Goal: Task Accomplishment & Management: Use online tool/utility

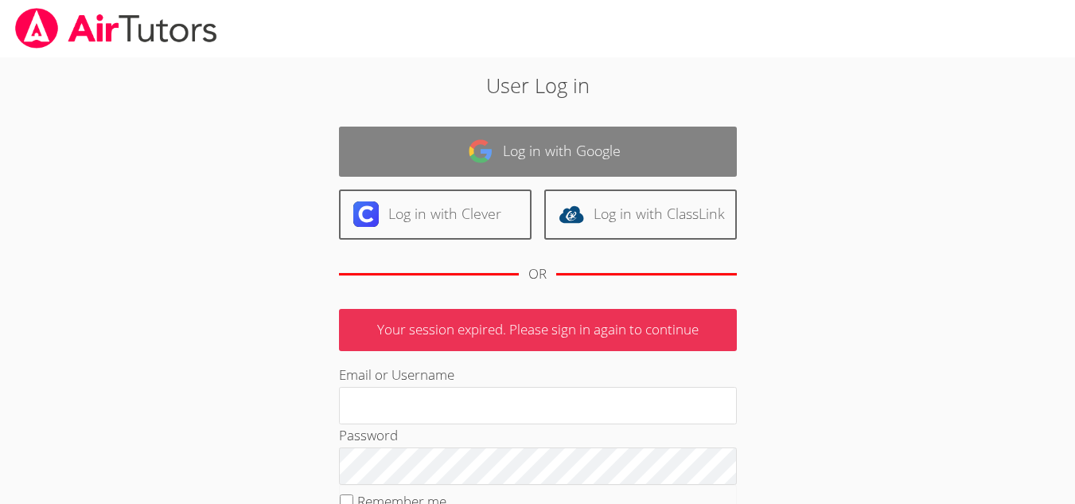
click at [587, 162] on link "Log in with Google" at bounding box center [538, 152] width 398 height 50
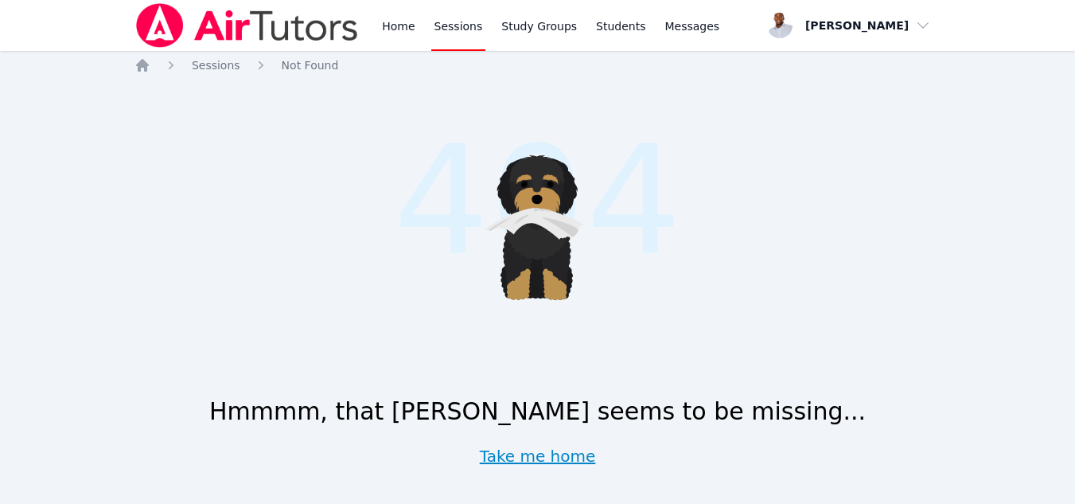
click at [500, 453] on link "Take me home" at bounding box center [538, 456] width 116 height 22
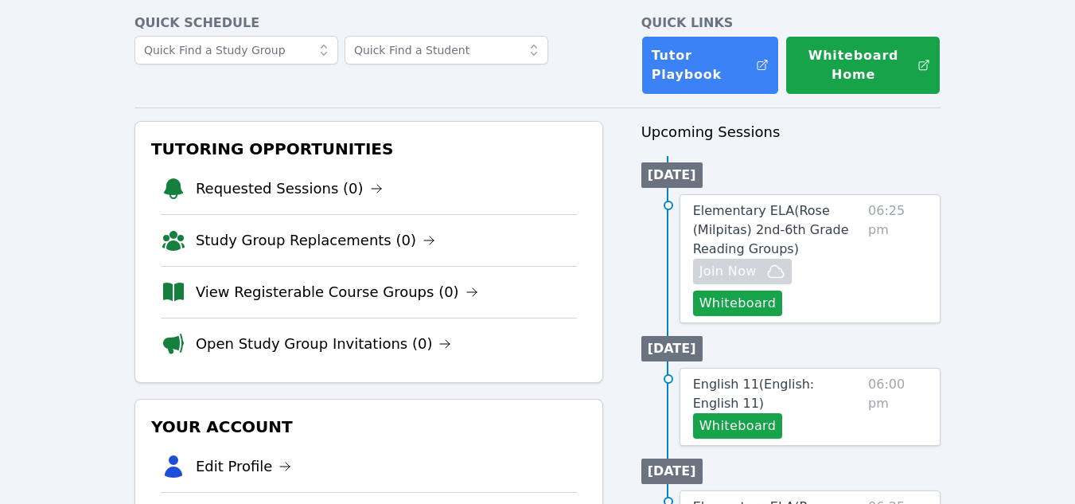
scroll to position [73, 0]
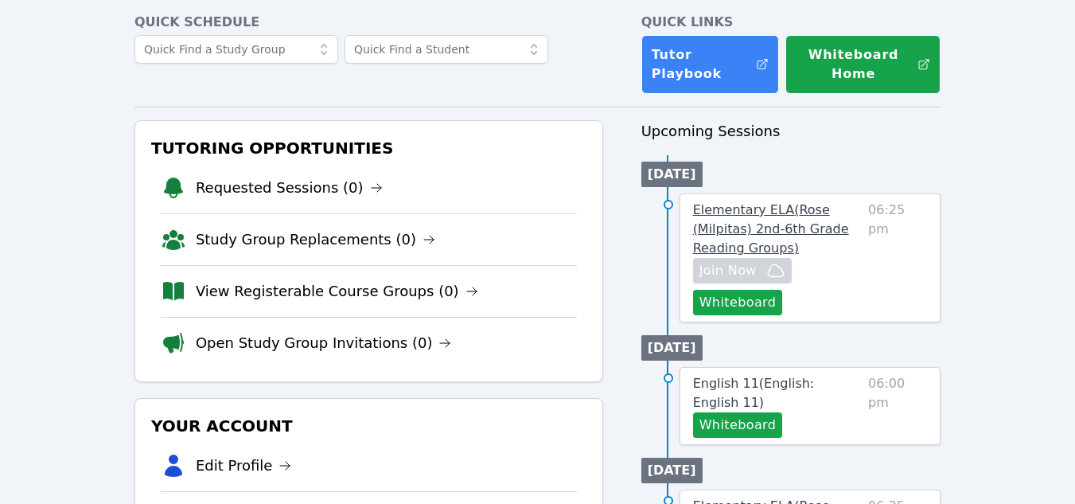
click at [757, 228] on span "Elementary ELA ( Rose (Milpitas) 2nd-6th Grade Reading Groups )" at bounding box center [771, 228] width 156 height 53
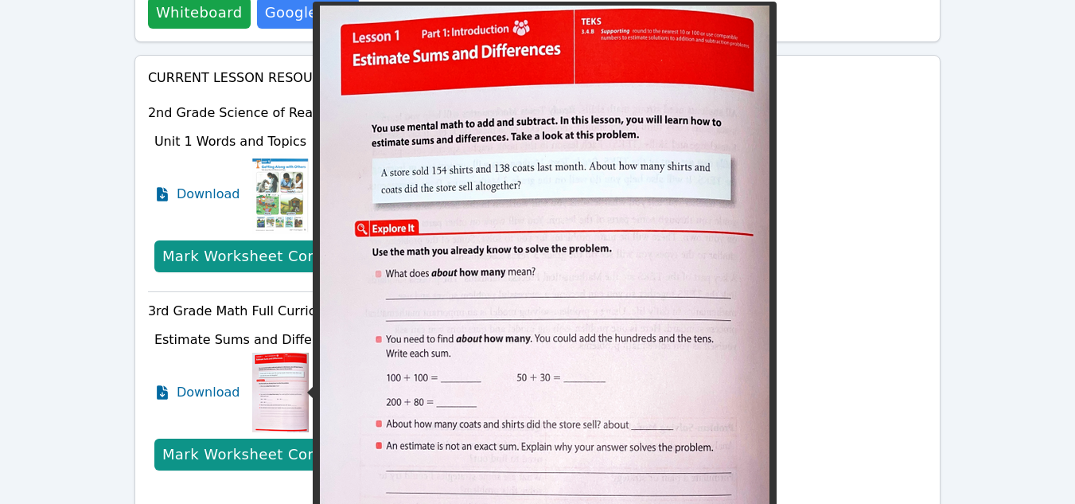
scroll to position [572, 0]
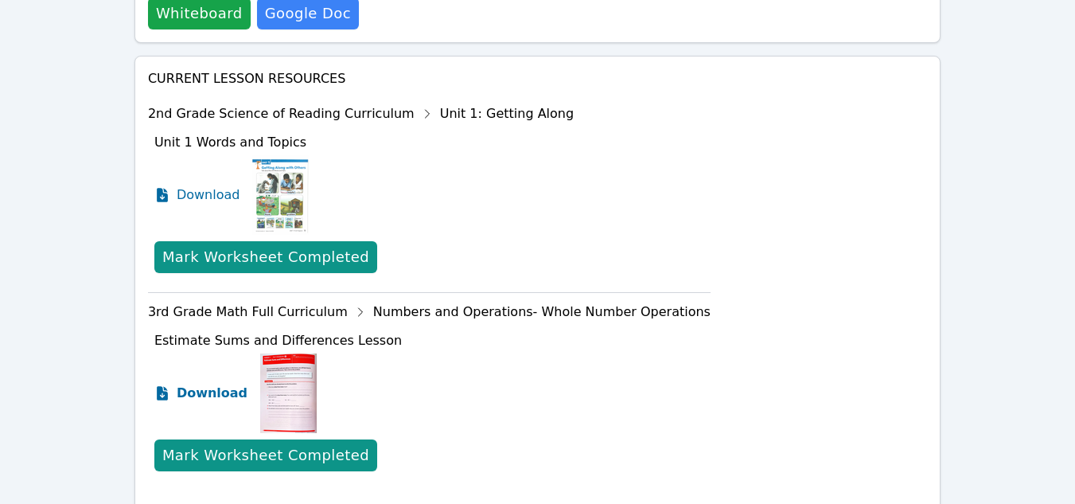
click at [200, 391] on span "Download" at bounding box center [212, 392] width 71 height 19
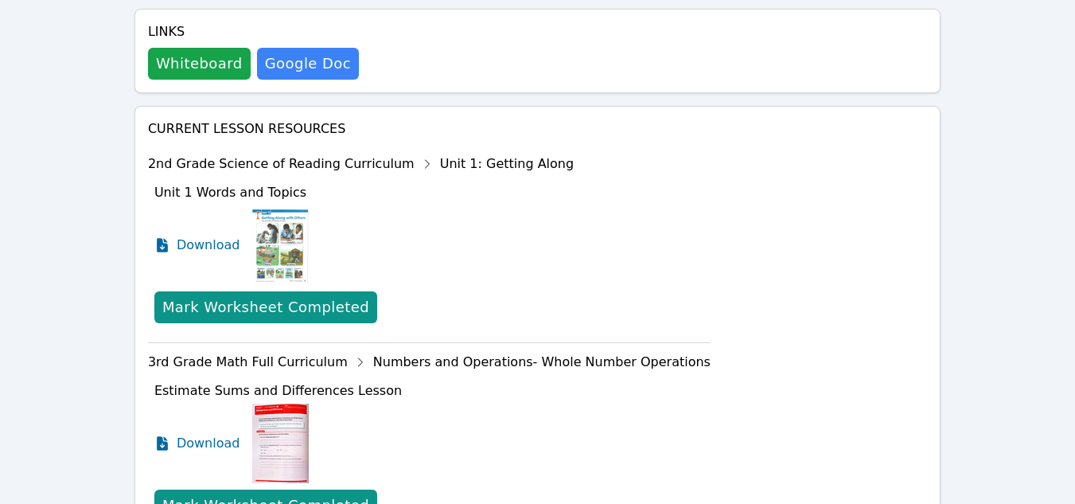
scroll to position [520, 0]
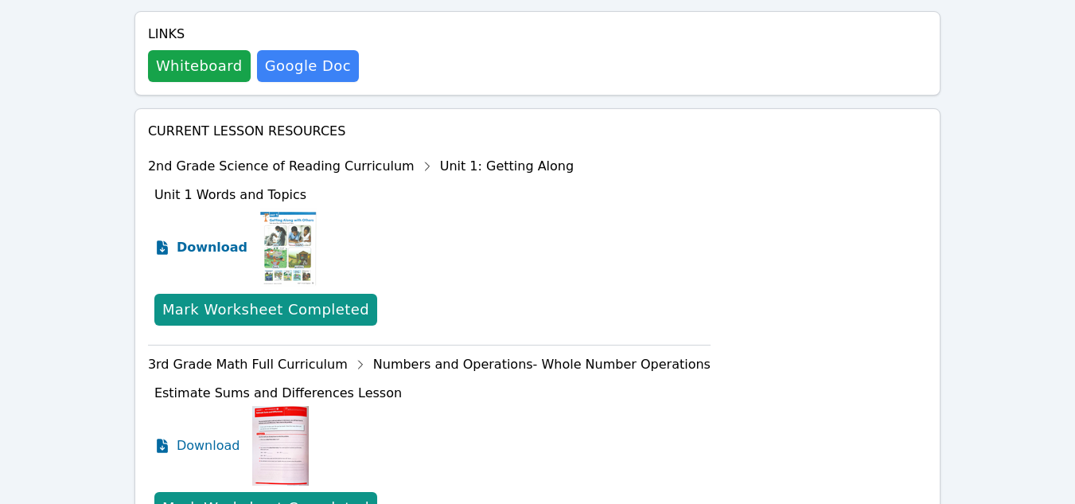
click at [201, 250] on span "Download" at bounding box center [212, 247] width 71 height 19
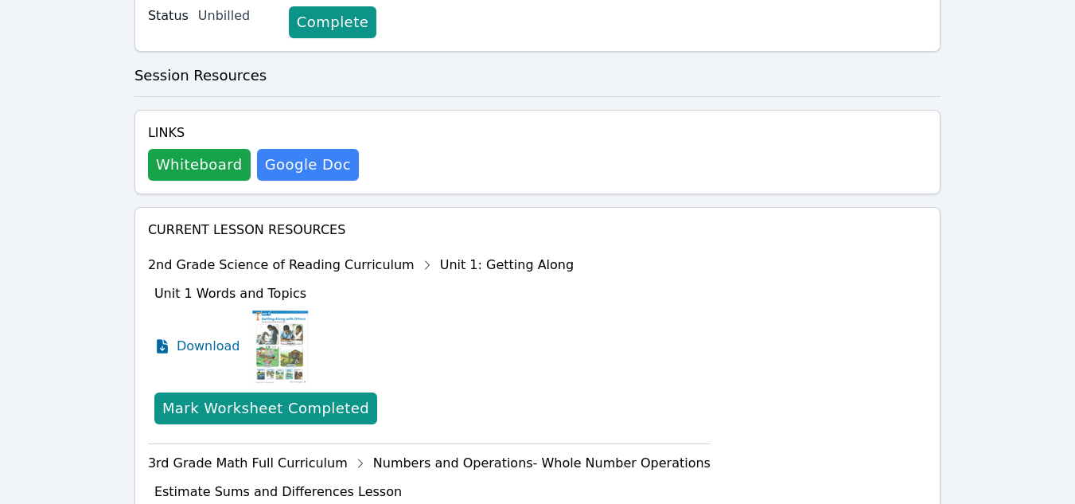
scroll to position [422, 0]
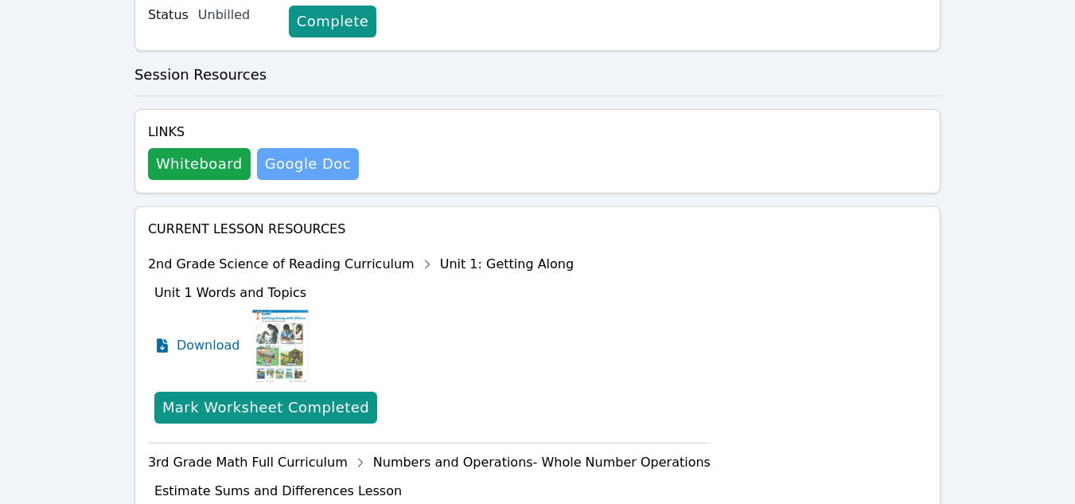
click at [298, 175] on link "Google Doc" at bounding box center [308, 164] width 102 height 32
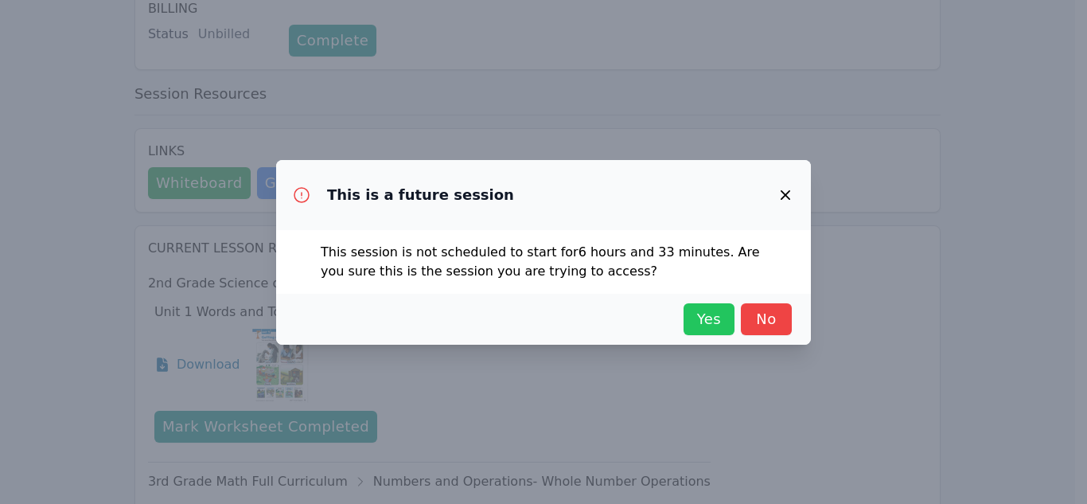
click at [695, 328] on span "Yes" at bounding box center [708, 319] width 35 height 22
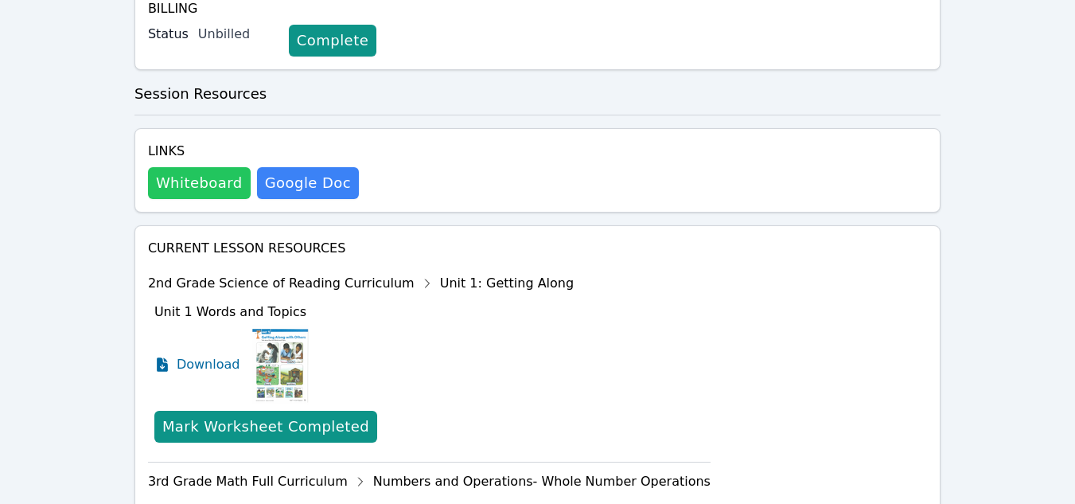
click at [183, 187] on button "Whiteboard" at bounding box center [199, 183] width 103 height 32
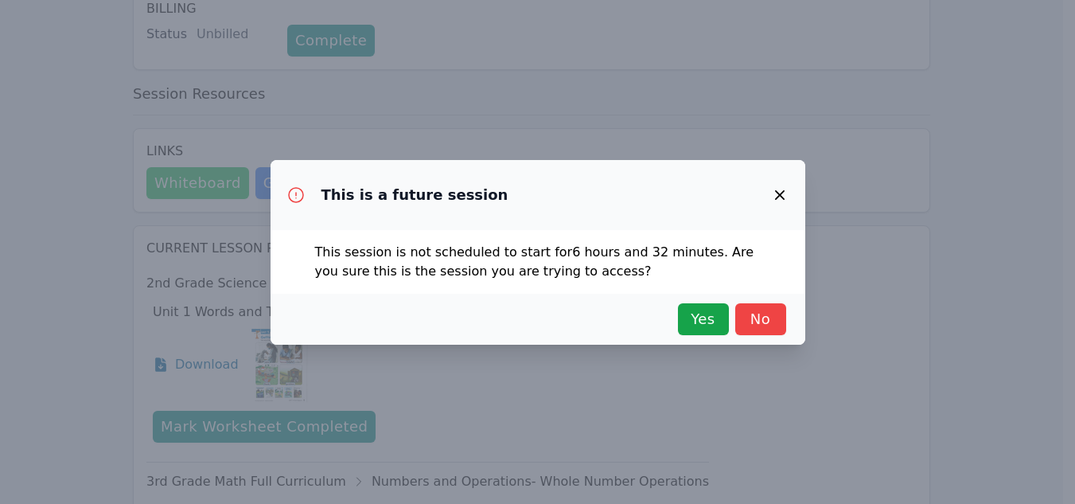
scroll to position [383, 0]
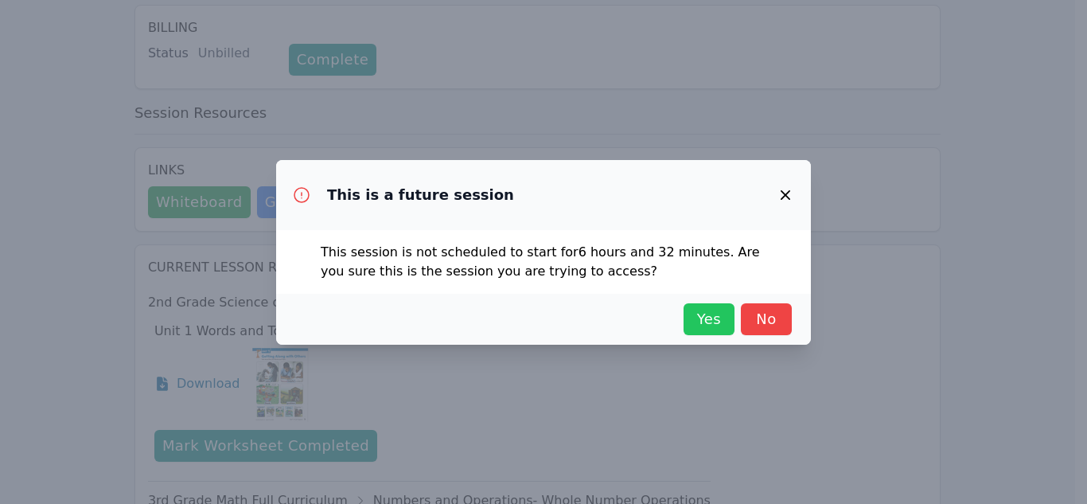
click at [705, 317] on span "Yes" at bounding box center [708, 319] width 35 height 22
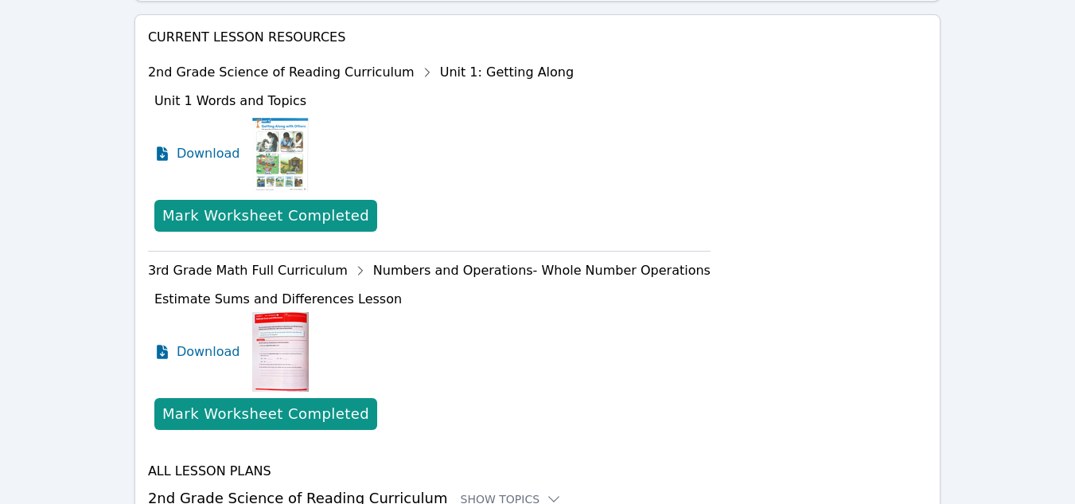
scroll to position [725, 0]
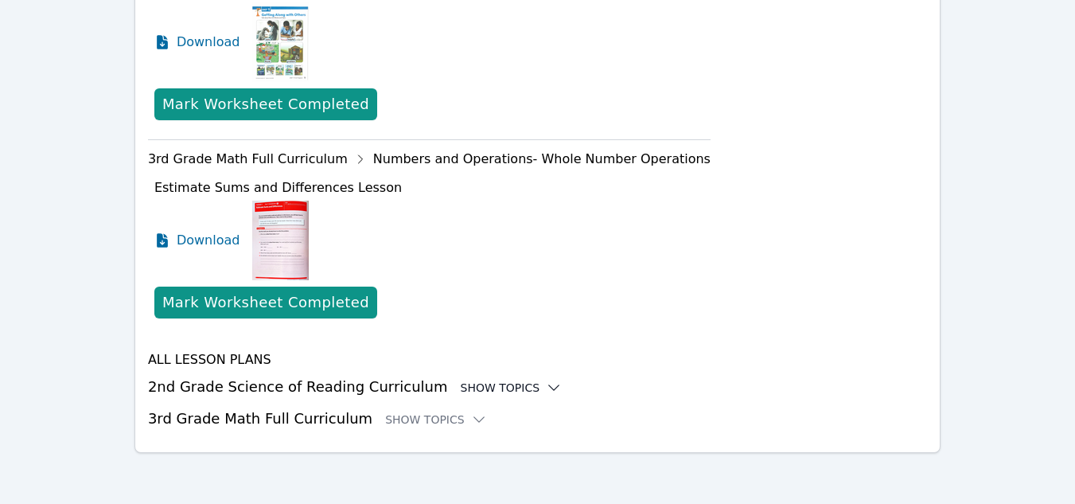
click at [546, 391] on icon at bounding box center [554, 388] width 16 height 16
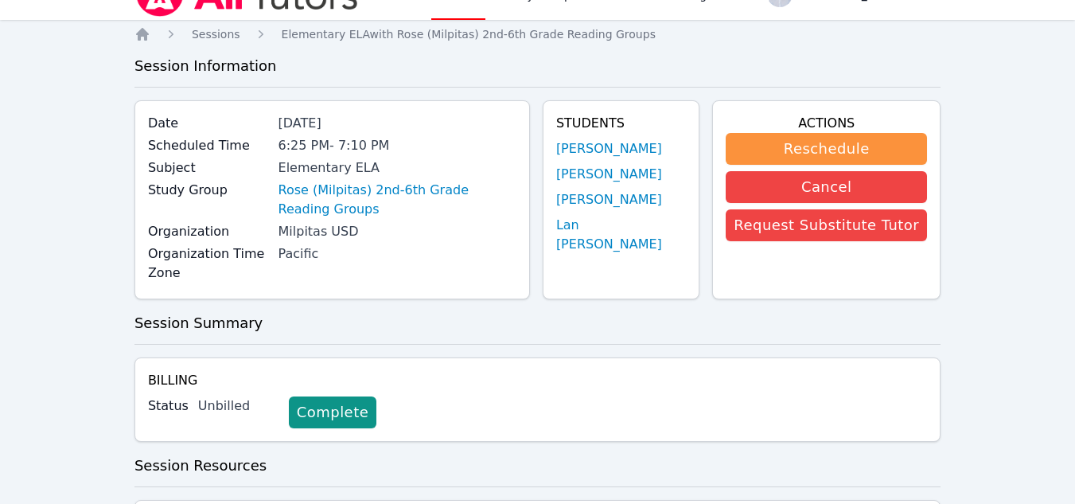
scroll to position [30, 0]
click at [658, 148] on link "[PERSON_NAME]" at bounding box center [609, 149] width 106 height 19
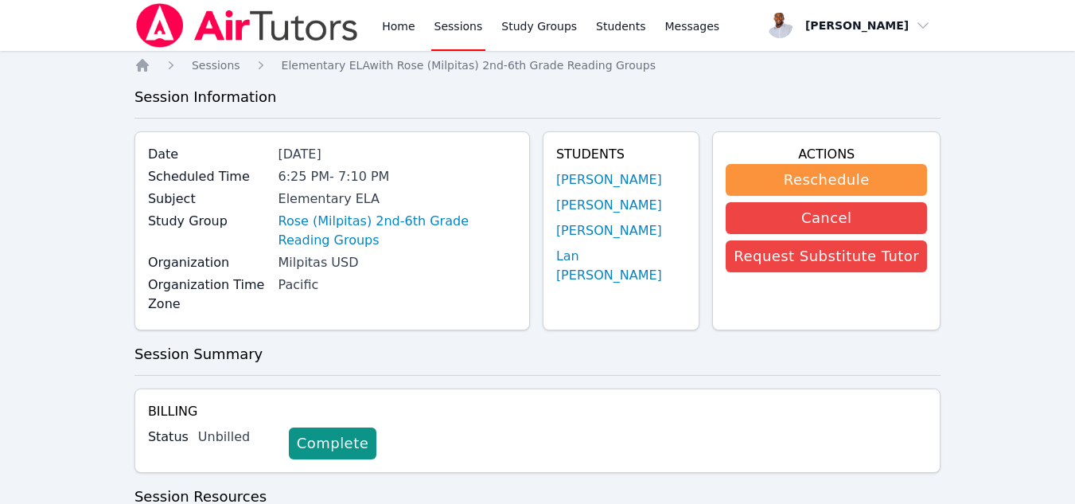
scroll to position [30, 0]
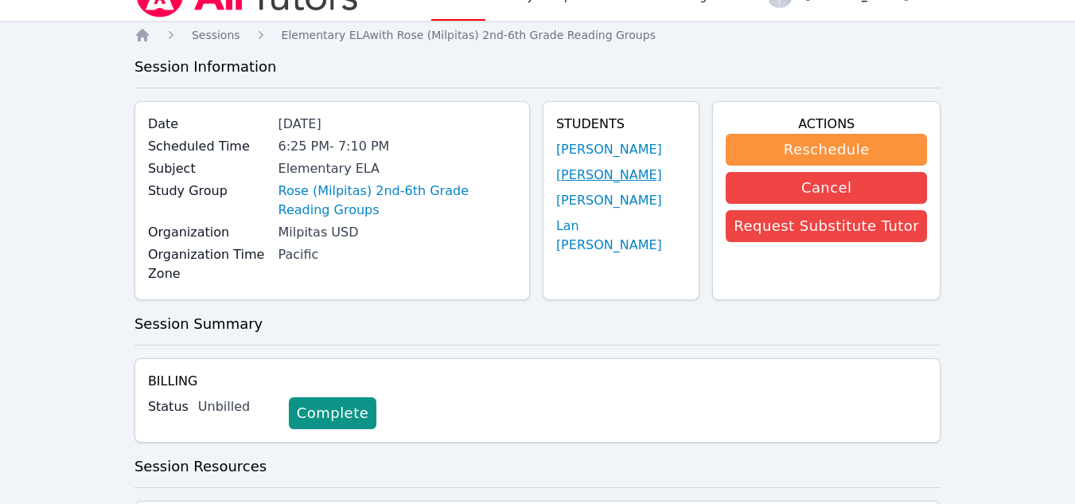
click at [607, 174] on link "[PERSON_NAME]" at bounding box center [609, 174] width 106 height 19
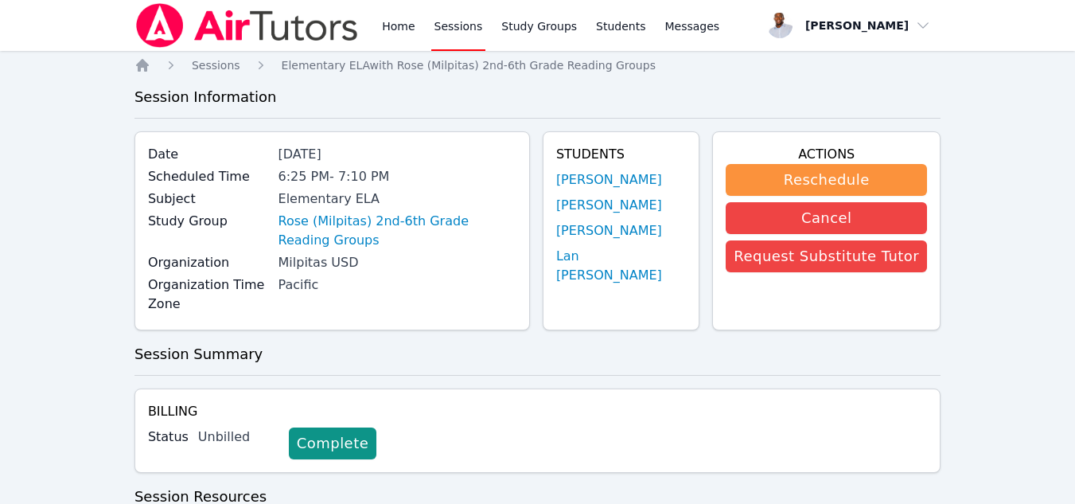
scroll to position [30, 0]
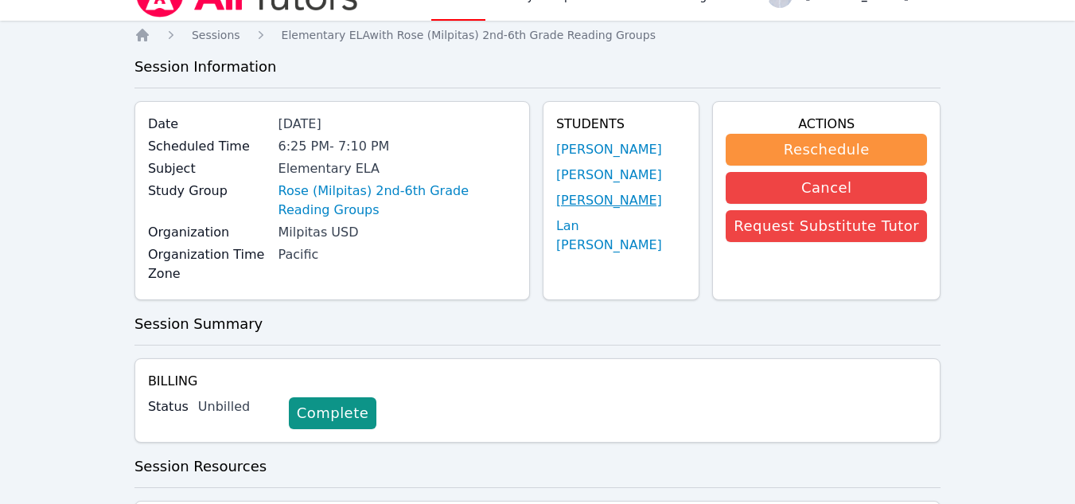
click at [596, 198] on link "[PERSON_NAME]" at bounding box center [609, 200] width 106 height 19
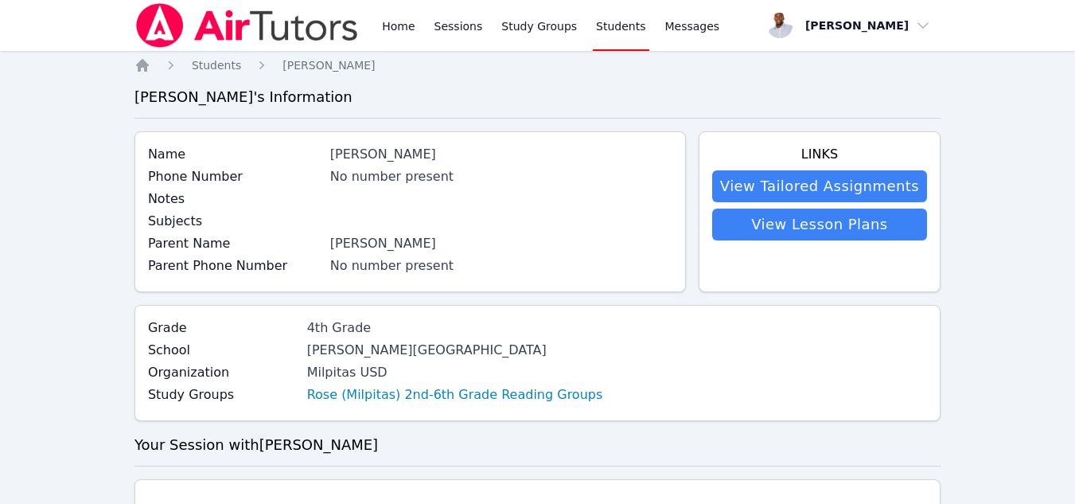
scroll to position [30, 0]
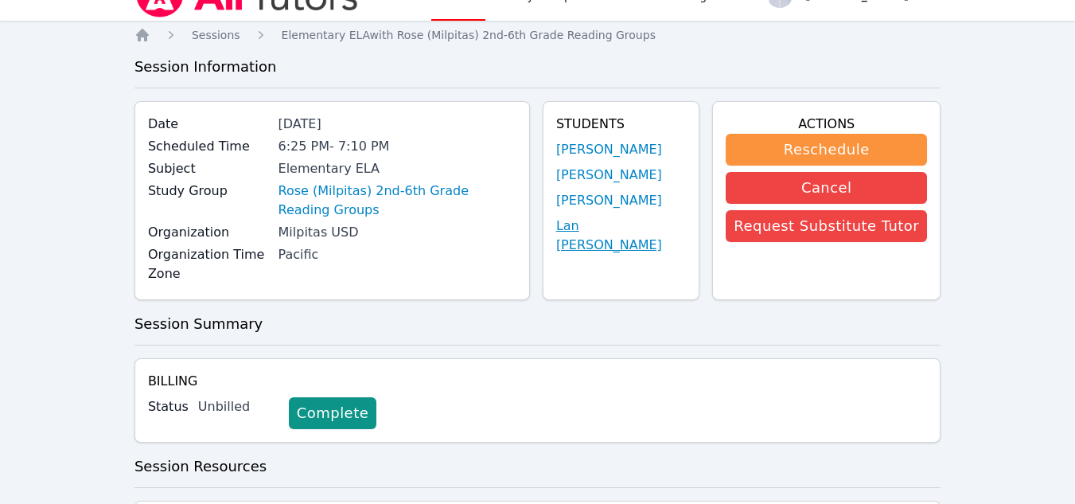
click at [626, 228] on link "Lan [PERSON_NAME]" at bounding box center [621, 235] width 130 height 38
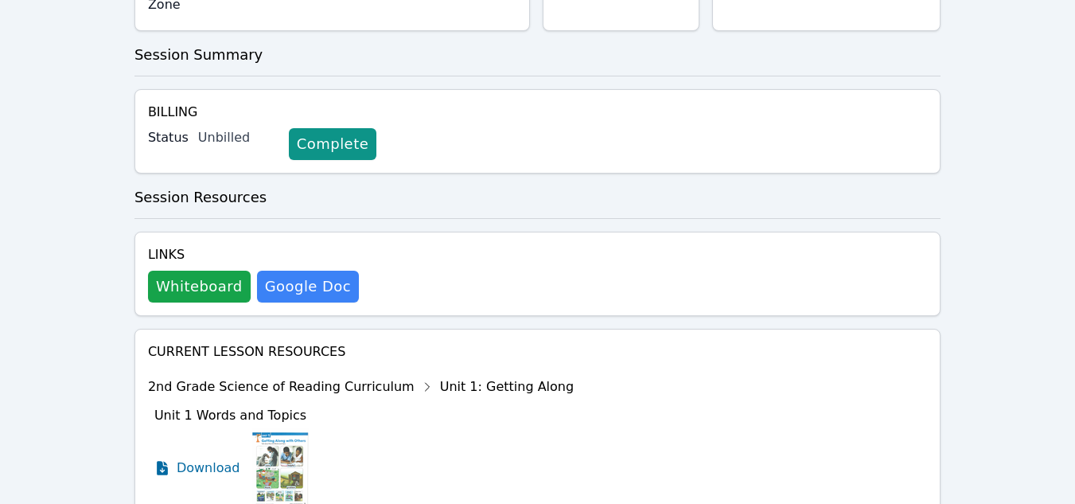
scroll to position [377, 0]
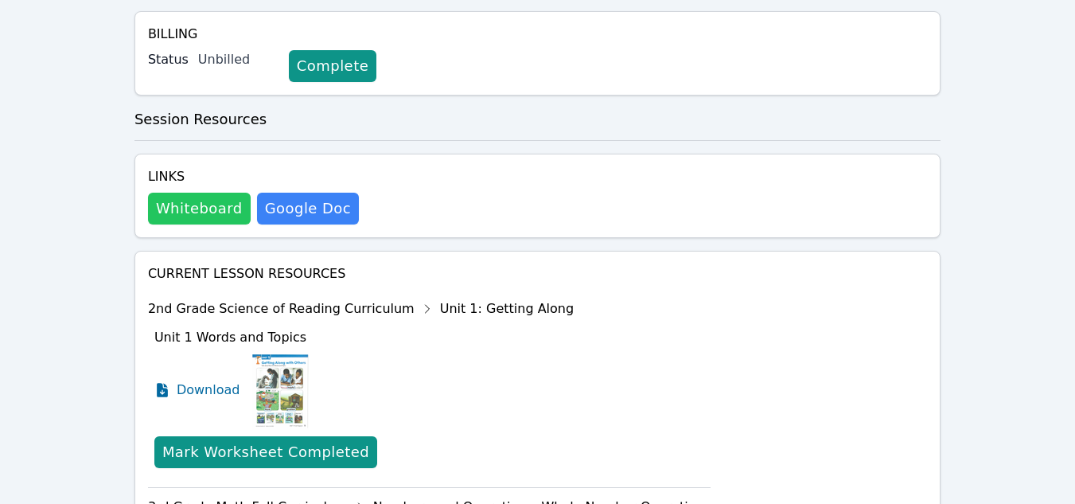
click at [216, 215] on button "Whiteboard" at bounding box center [199, 209] width 103 height 32
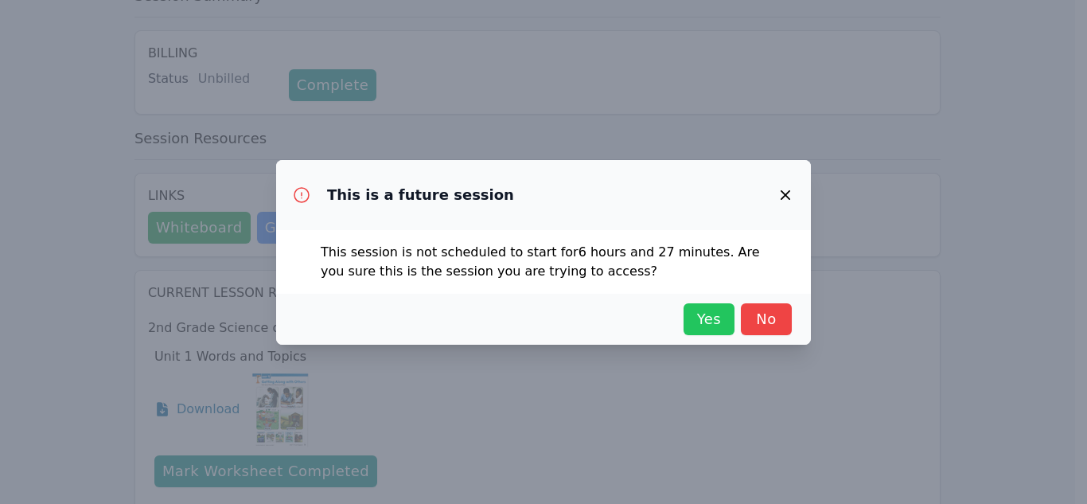
click at [723, 315] on span "Yes" at bounding box center [708, 319] width 35 height 22
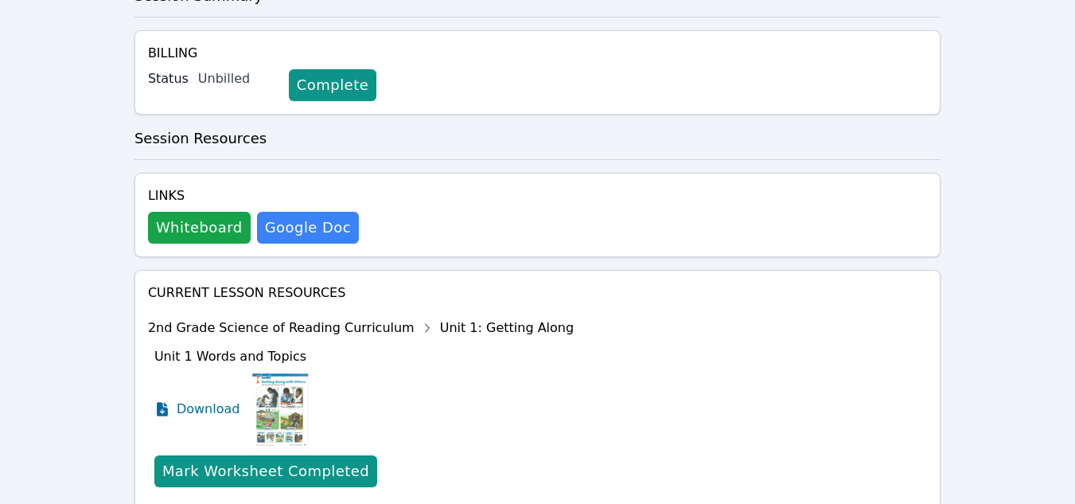
scroll to position [0, 0]
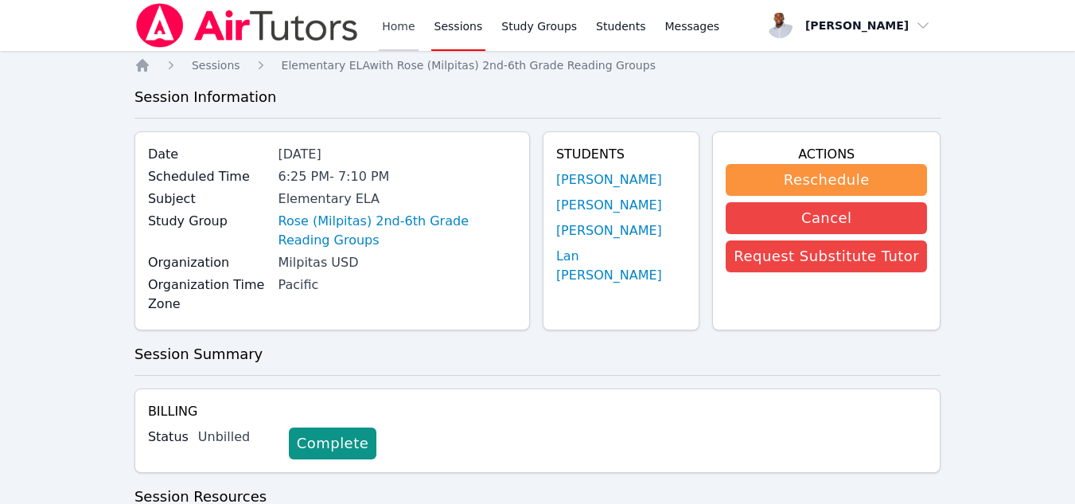
click at [407, 25] on link "Home" at bounding box center [398, 25] width 39 height 51
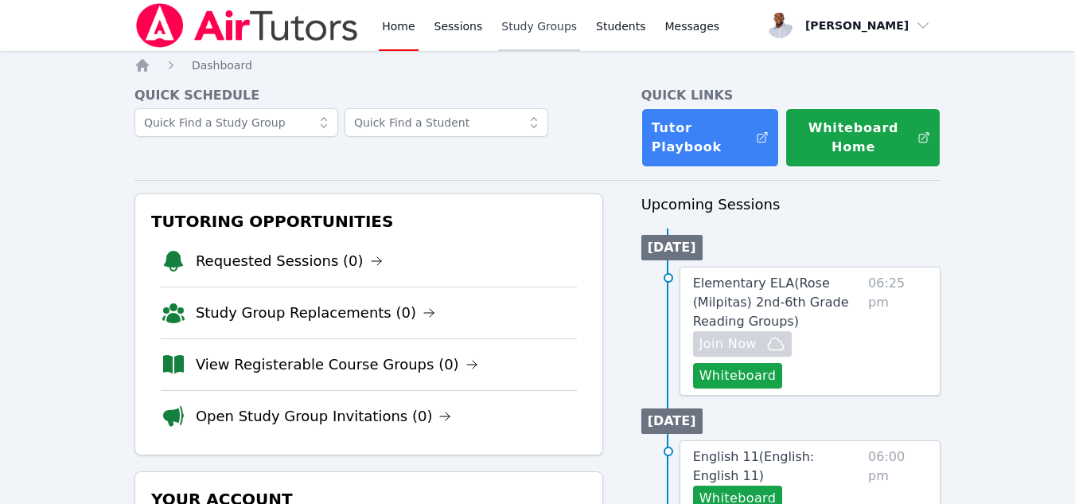
click at [526, 33] on link "Study Groups" at bounding box center [539, 25] width 82 height 51
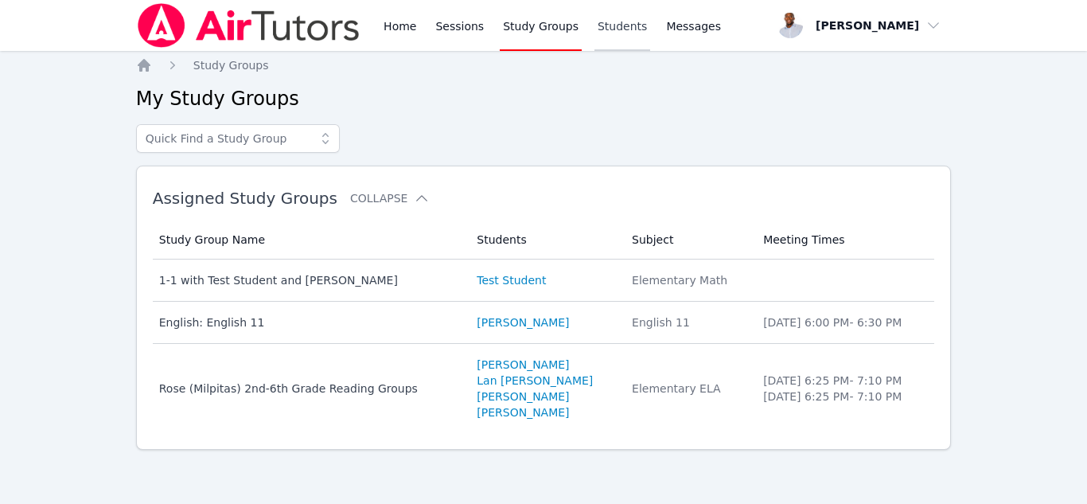
click at [605, 33] on link "Students" at bounding box center [622, 25] width 56 height 51
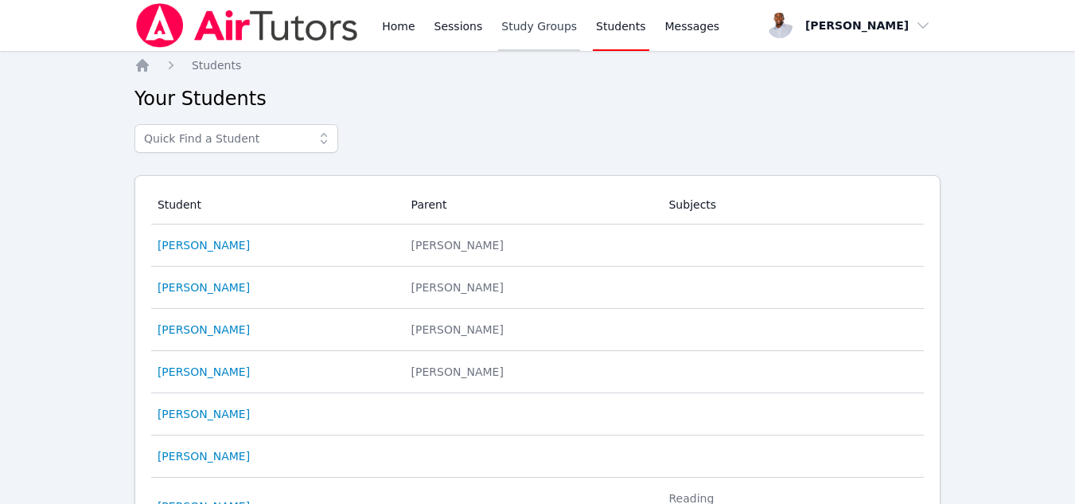
click at [528, 32] on link "Study Groups" at bounding box center [539, 25] width 82 height 51
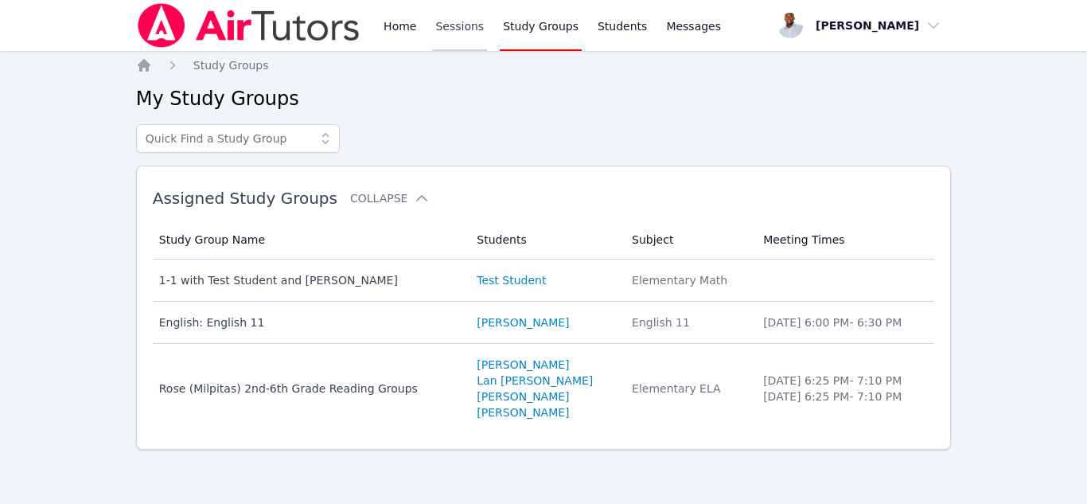
click at [469, 33] on link "Sessions" at bounding box center [459, 25] width 55 height 51
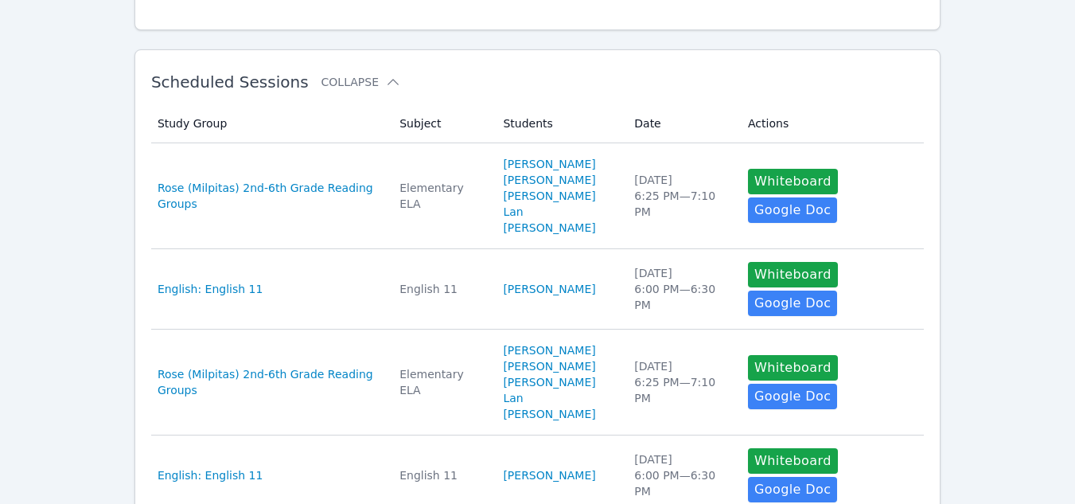
scroll to position [237, 0]
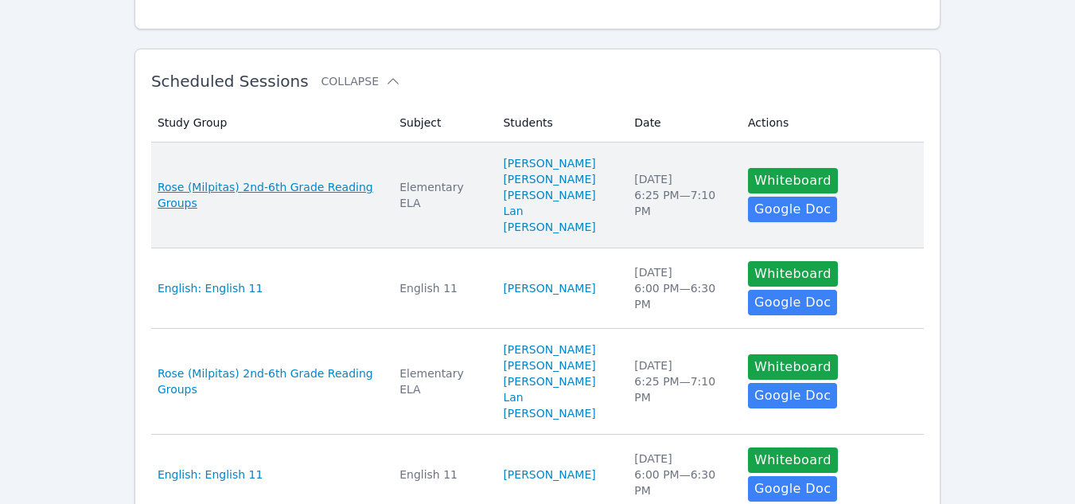
click at [336, 186] on span "Rose (Milpitas) 2nd-6th Grade Reading Groups" at bounding box center [269, 195] width 223 height 32
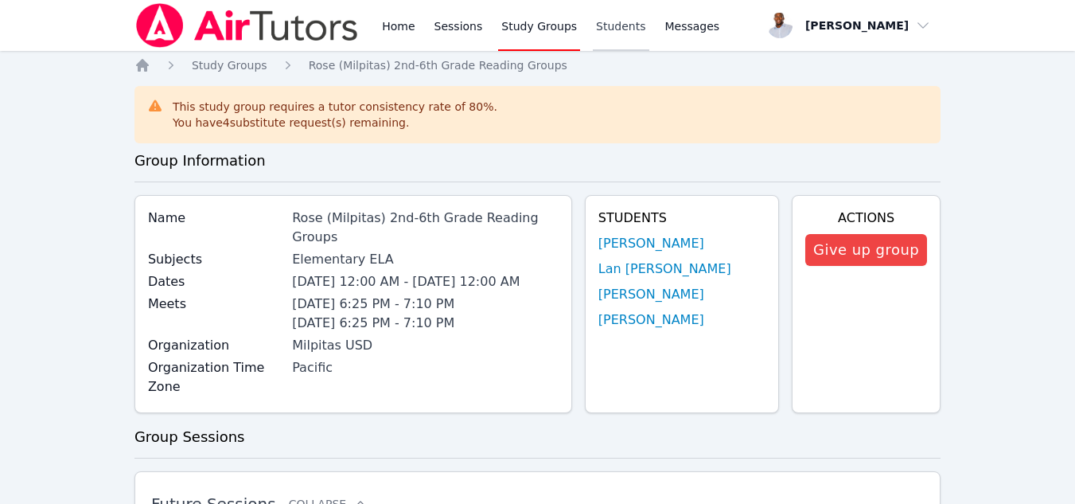
click at [594, 32] on link "Students" at bounding box center [621, 25] width 56 height 51
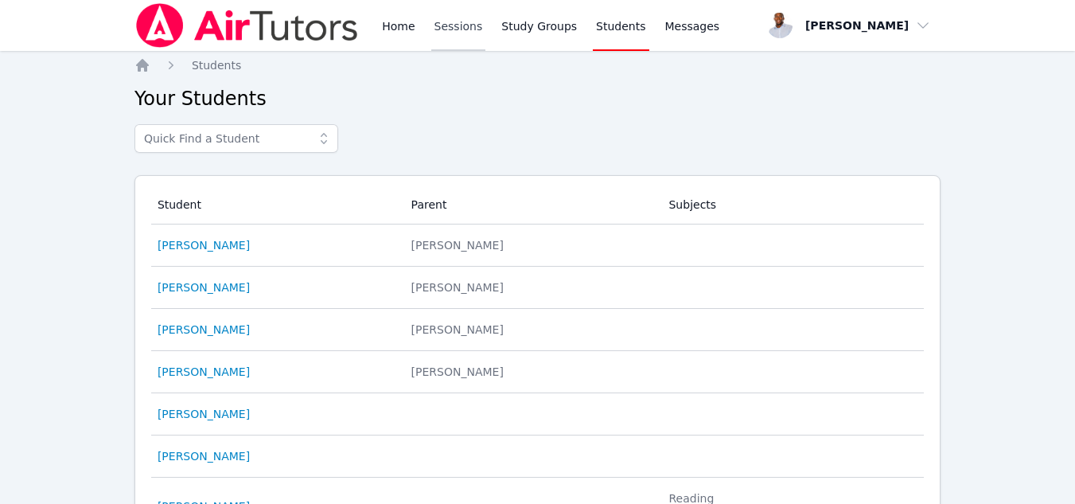
click at [456, 35] on link "Sessions" at bounding box center [458, 25] width 55 height 51
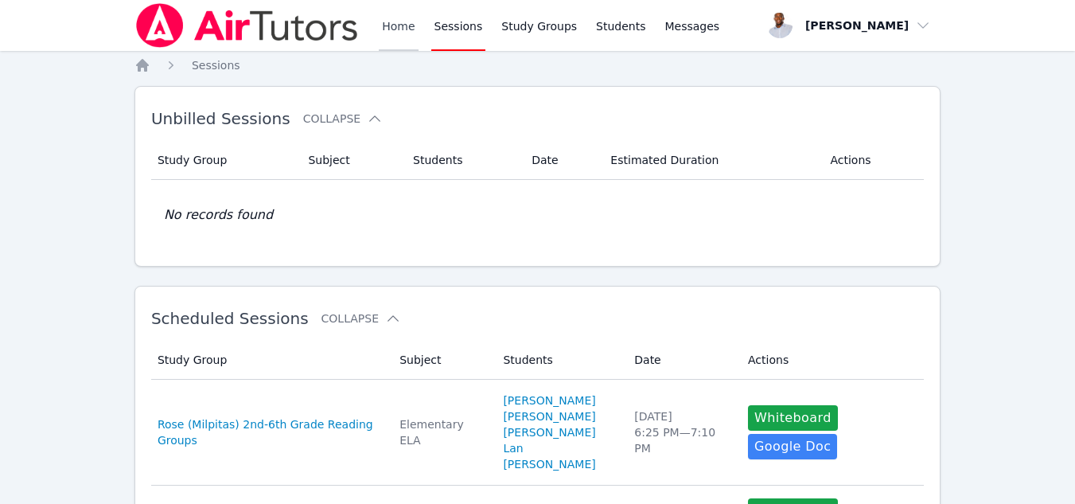
click at [409, 25] on link "Home" at bounding box center [398, 25] width 39 height 51
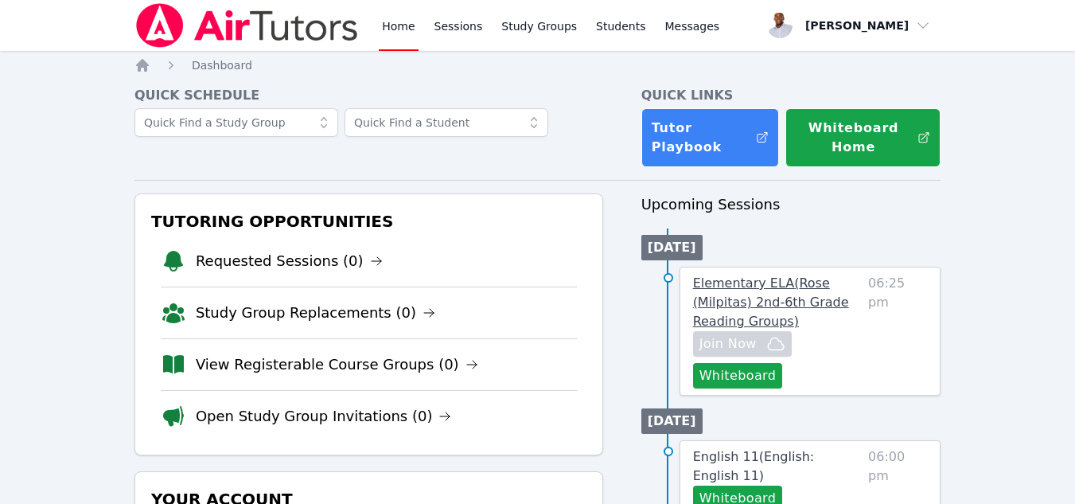
click at [745, 286] on span "Elementary ELA ( Rose (Milpitas) 2nd-6th Grade Reading Groups )" at bounding box center [771, 301] width 156 height 53
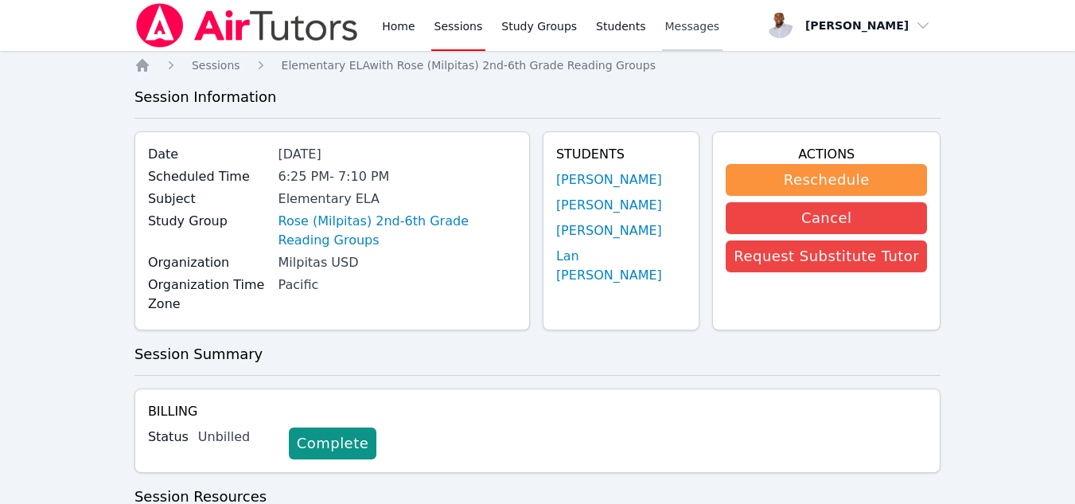
click at [692, 37] on link "Messages" at bounding box center [692, 25] width 61 height 51
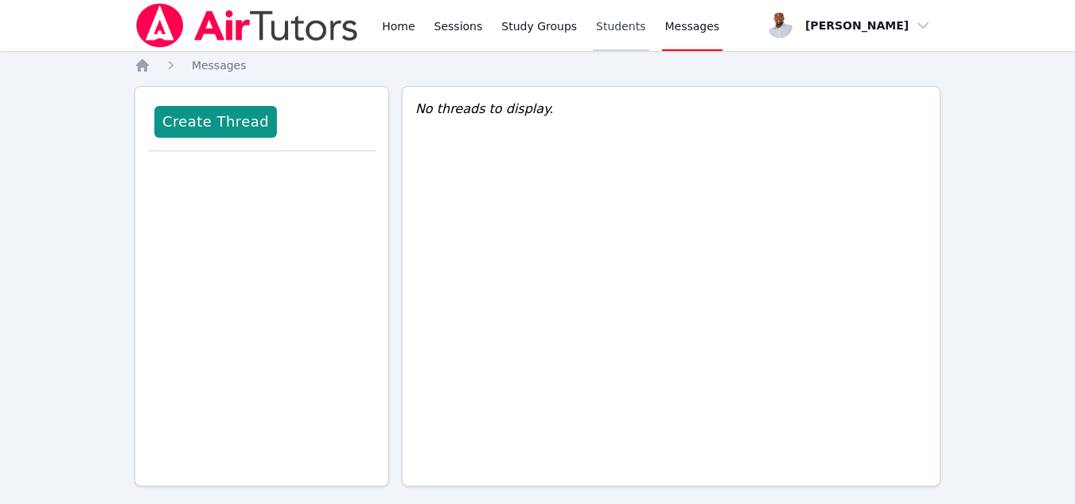
click at [595, 33] on link "Students" at bounding box center [621, 25] width 56 height 51
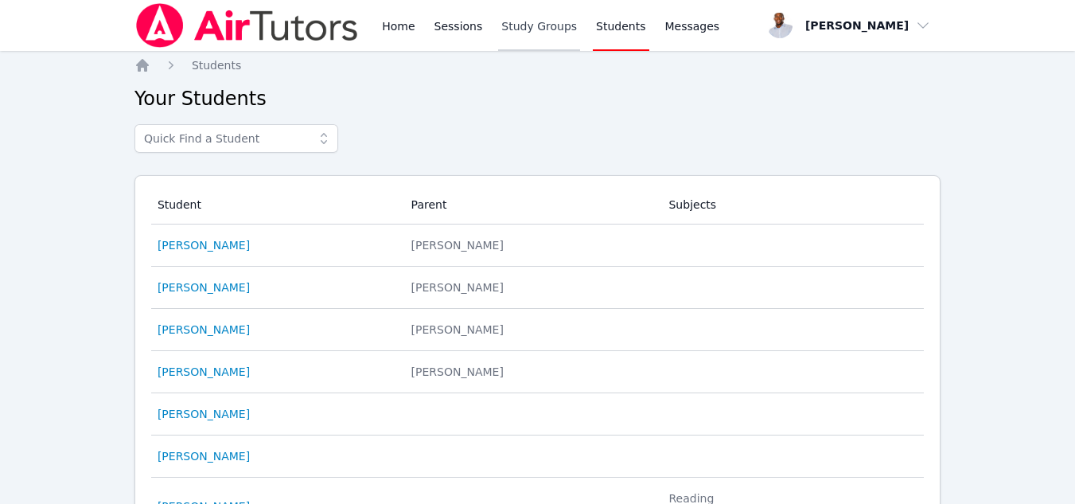
click at [555, 26] on link "Study Groups" at bounding box center [539, 25] width 82 height 51
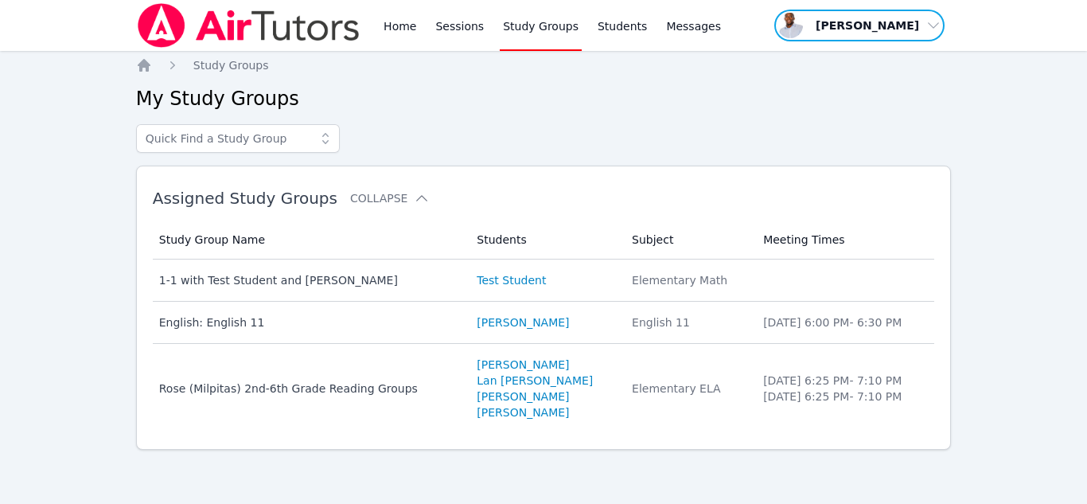
click at [933, 21] on span "button" at bounding box center [859, 25] width 173 height 35
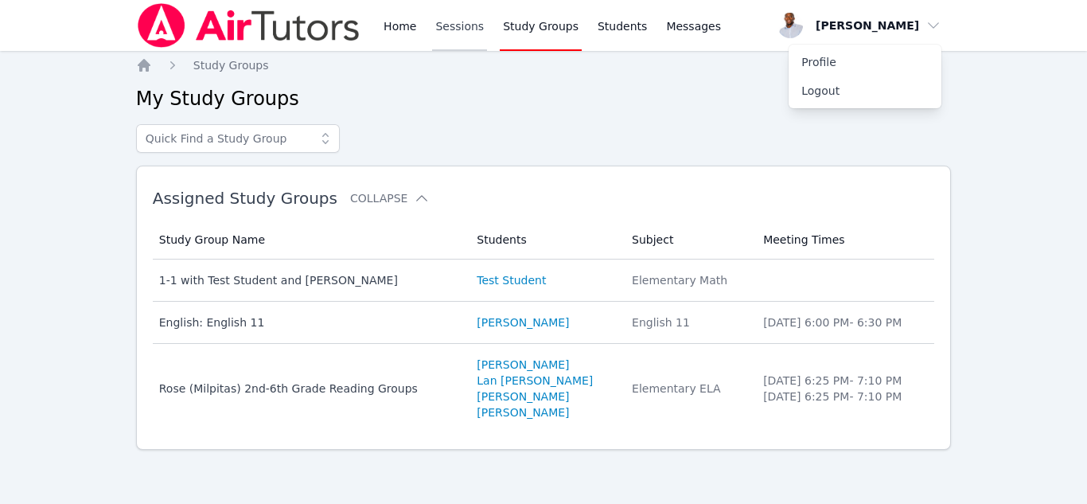
click at [446, 31] on link "Sessions" at bounding box center [459, 25] width 55 height 51
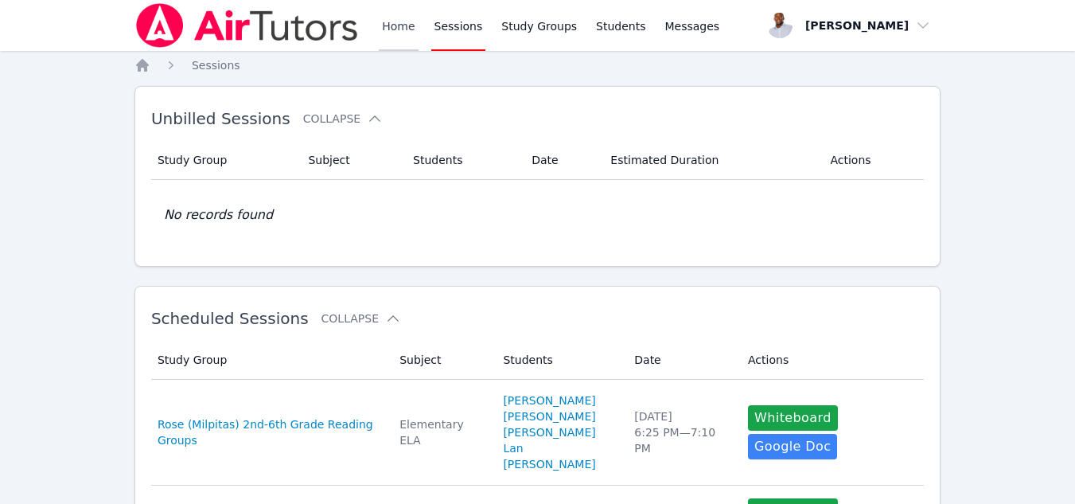
click at [403, 29] on link "Home" at bounding box center [398, 25] width 39 height 51
